Goal: Task Accomplishment & Management: Use online tool/utility

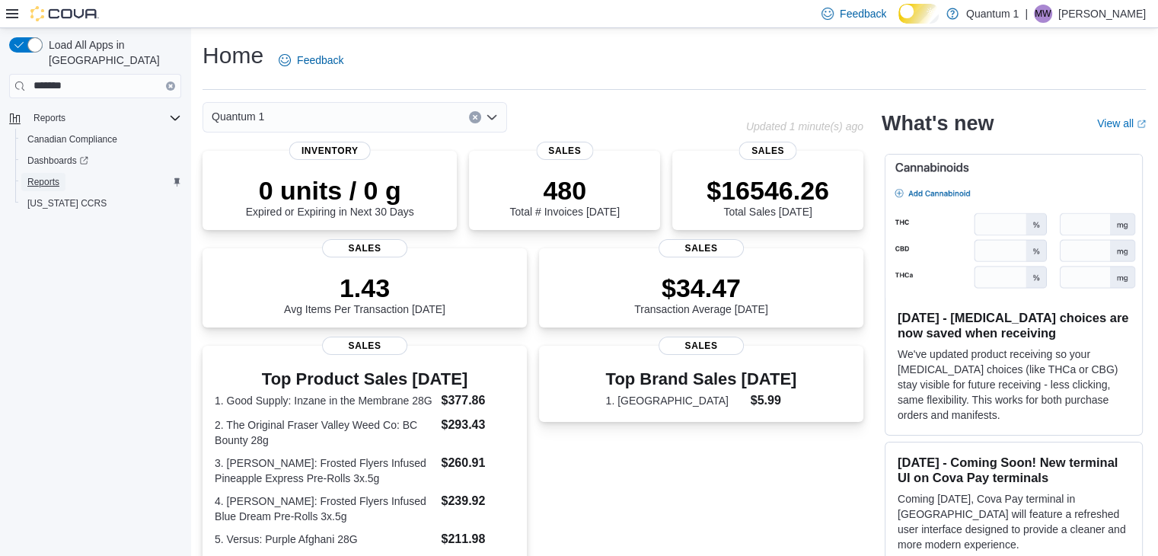
click at [59, 176] on span "Reports" at bounding box center [43, 182] width 32 height 12
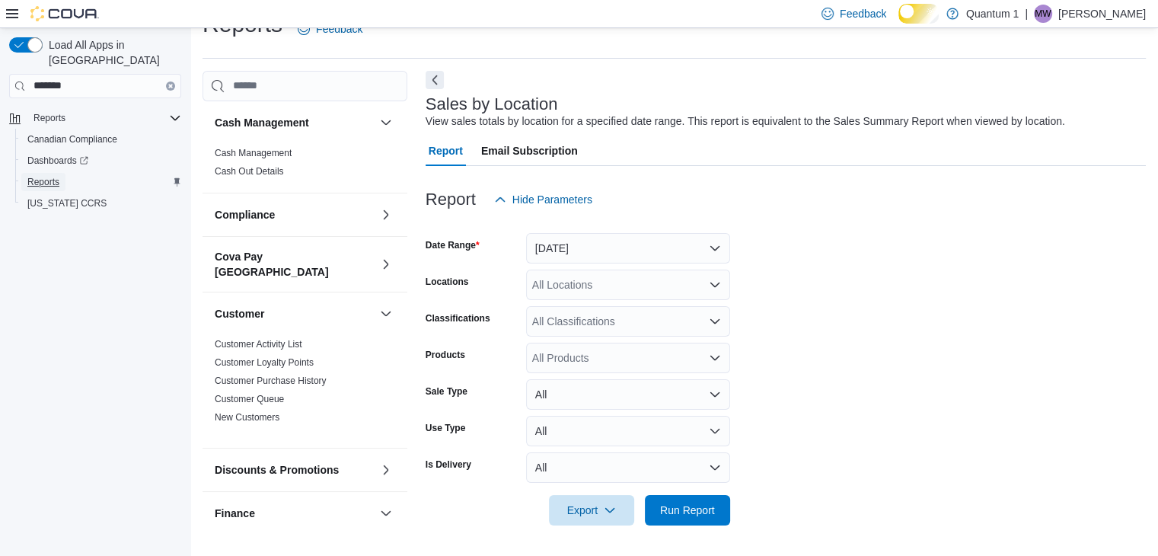
scroll to position [43, 0]
click at [702, 247] on button "Yesterday" at bounding box center [628, 248] width 204 height 30
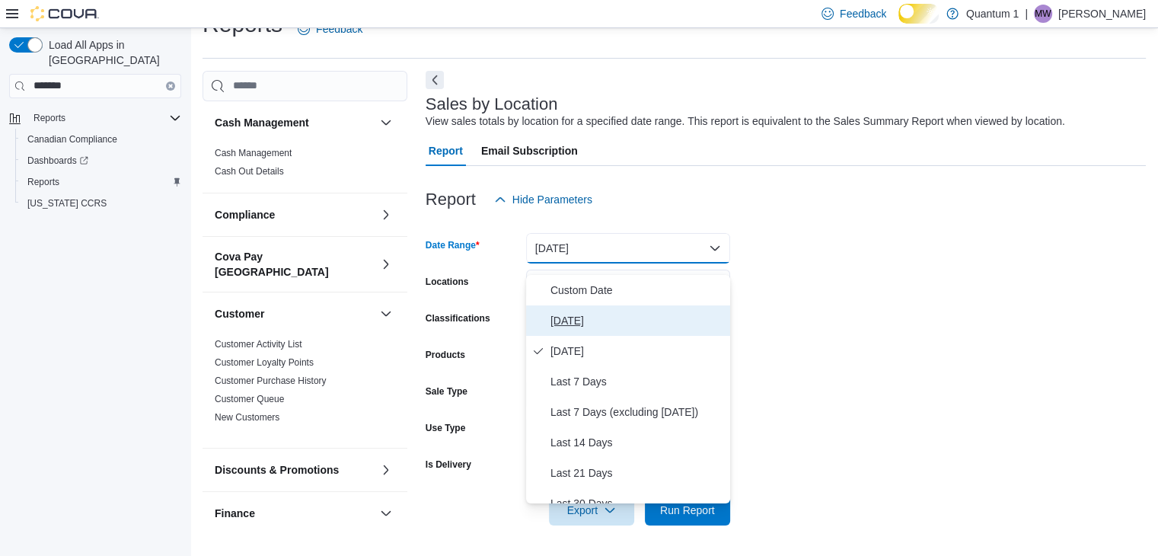
click at [579, 313] on span "Today" at bounding box center [638, 320] width 174 height 18
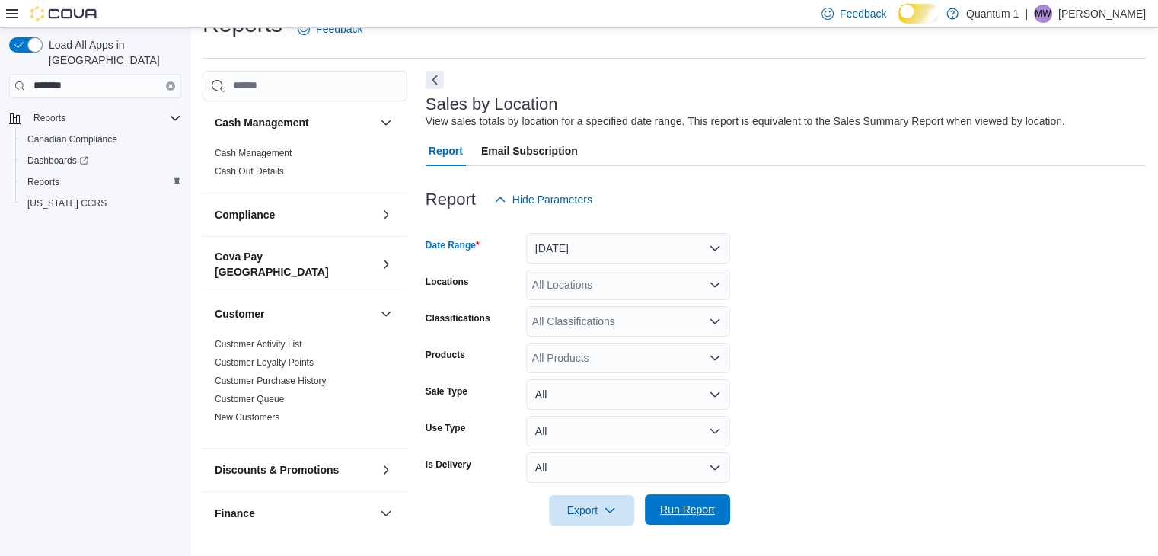
click at [666, 502] on span "Run Report" at bounding box center [687, 509] width 55 height 15
